Goal: Task Accomplishment & Management: Use online tool/utility

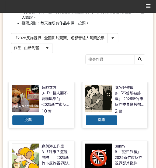
scroll to position [36, 0]
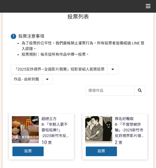
click at [41, 77] on select "作品 - 由新到舊 作品 - 由舊到新 票數 - 由多到少 票數 - 由少到多" at bounding box center [32, 79] width 42 height 9
select select "vote"
click at [11, 75] on select "作品 - 由新到舊 作品 - 由舊到新 票數 - 由多到少 票數 - 由少到多" at bounding box center [32, 79] width 42 height 9
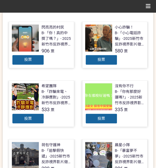
scroll to position [180, 0]
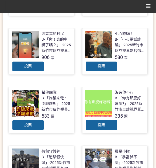
click at [34, 66] on div "投票" at bounding box center [28, 66] width 32 height 11
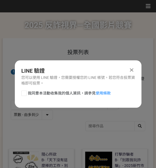
scroll to position [0, 0]
click at [50, 91] on span "我同意本活動收集我的個人資訊，請參見 使用條款" at bounding box center [69, 94] width 83 height 6
click at [25, 91] on input "我同意本活動收集我的個人資訊，請參見 使用條款" at bounding box center [24, 93] width 4 height 4
checkbox input "false"
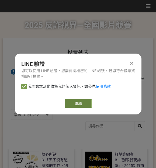
click at [80, 100] on button "繼續" at bounding box center [78, 103] width 27 height 9
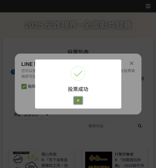
click at [80, 103] on button "好" at bounding box center [78, 101] width 9 height 8
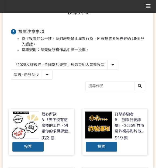
scroll to position [36, 0]
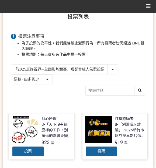
click at [75, 71] on select "「2025反詐視界—全國影片競賽」短影音組人氣獎投票 「2025反詐視界—全國影片競賽」短片組人氣獎投票" at bounding box center [64, 69] width 107 height 9
select select "13146"
click at [11, 65] on select "「2025反詐視界—全國影片競賽」短影音組人氣獎投票 「2025反詐視界—全國影片競賽」短片組人氣獎投票" at bounding box center [64, 69] width 107 height 9
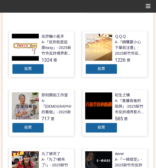
scroll to position [126, 0]
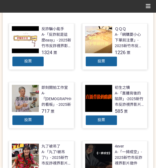
click at [108, 62] on div "投票" at bounding box center [101, 61] width 32 height 11
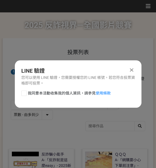
click at [53, 93] on span "我同意本活動收集我的個人資訊，請參見 使用條款" at bounding box center [69, 94] width 83 height 6
click at [25, 93] on input "我同意本活動收集我的個人資訊，請參見 使用條款" at bounding box center [24, 93] width 4 height 4
checkbox input "false"
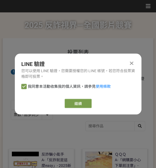
click at [78, 101] on link "繼續" at bounding box center [78, 103] width 27 height 9
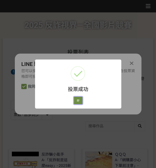
click at [78, 100] on button "好" at bounding box center [78, 101] width 9 height 8
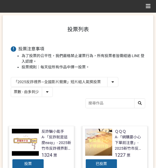
scroll to position [18, 0]
